Goal: Information Seeking & Learning: Learn about a topic

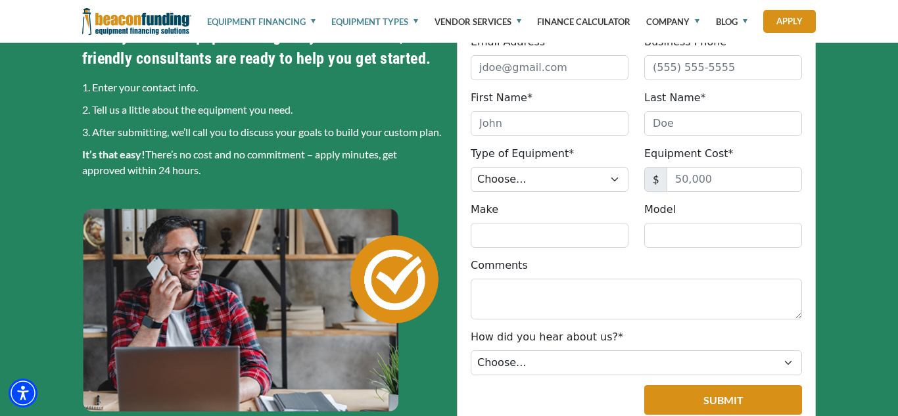
scroll to position [530, 0]
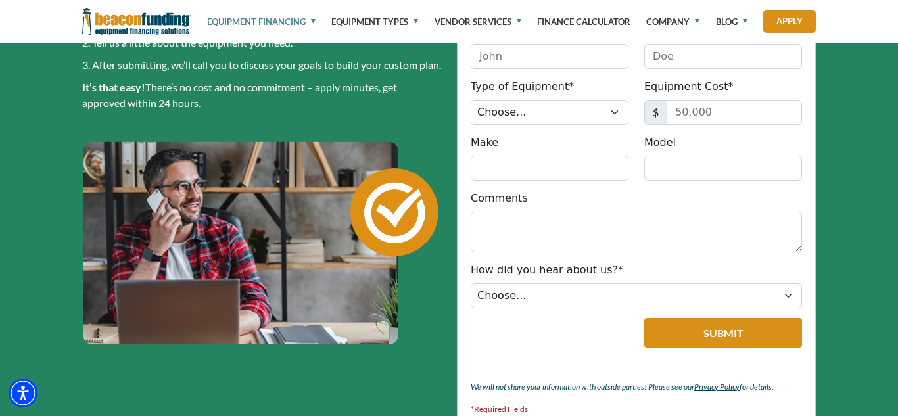
click at [303, 18] on link "Equipment Financing" at bounding box center [261, 21] width 108 height 43
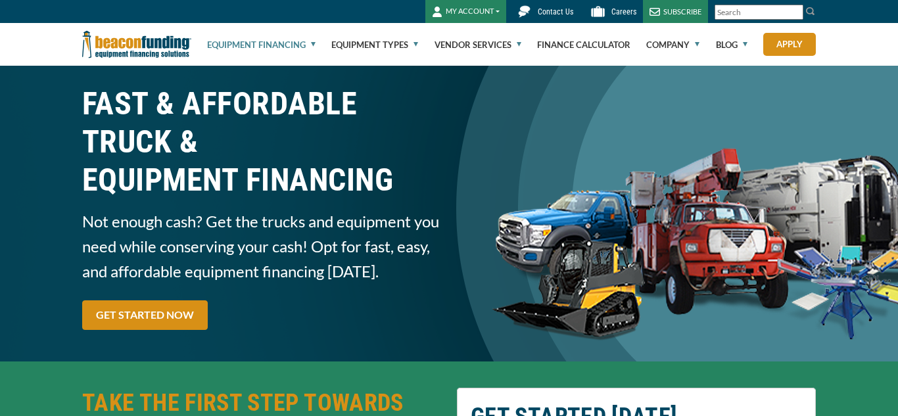
click at [292, 39] on link "Equipment Financing" at bounding box center [261, 45] width 108 height 42
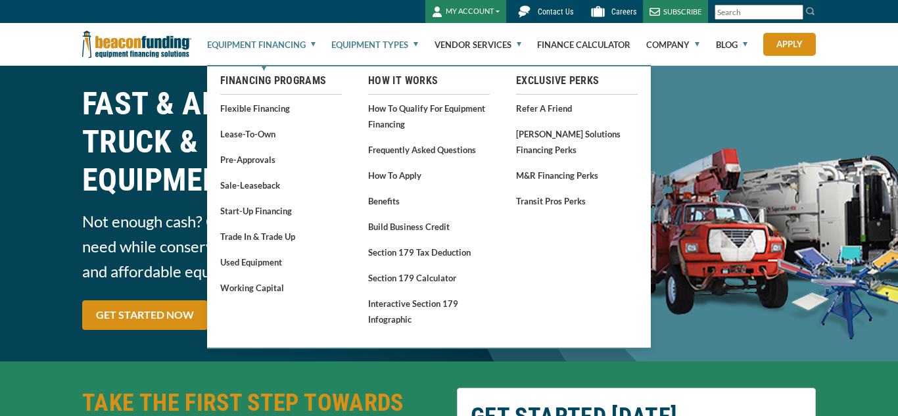
click at [349, 43] on link "Equipment Types" at bounding box center [374, 45] width 87 height 42
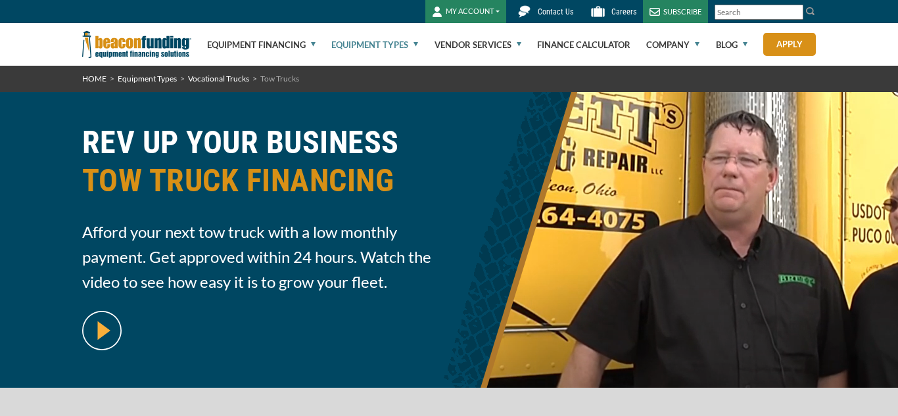
click at [388, 46] on link "Equipment Types" at bounding box center [374, 45] width 87 height 42
